Goal: Book appointment/travel/reservation

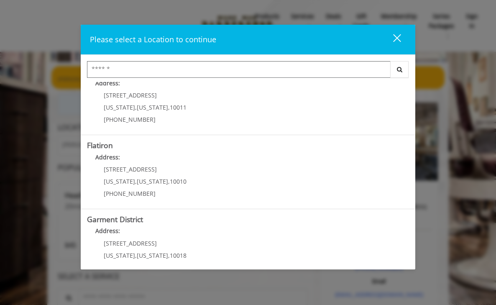
scroll to position [172, 0]
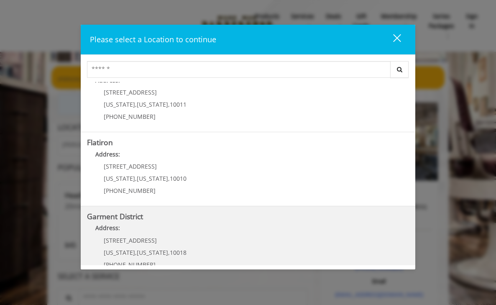
click at [247, 221] on District "Garment District Address: 1400 Broadway New York , New York , 10018 (212) 997-4…" at bounding box center [248, 243] width 322 height 61
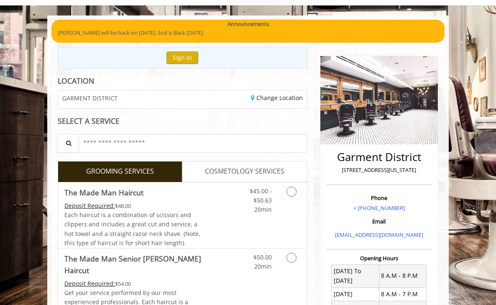
scroll to position [63, 0]
